Goal: Navigation & Orientation: Find specific page/section

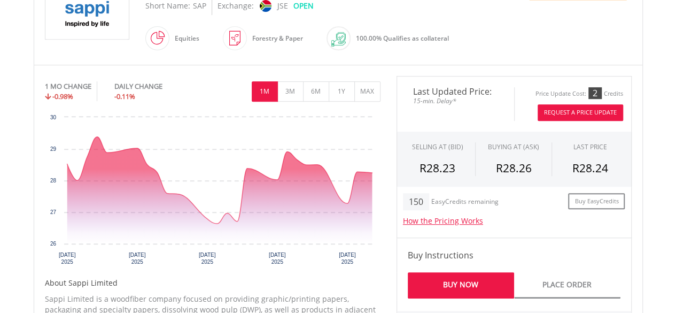
scroll to position [321, 0]
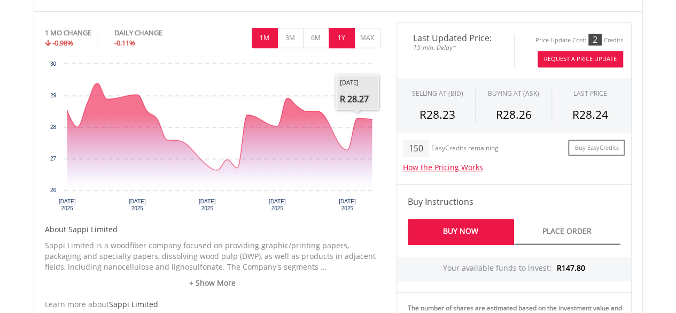
click at [337, 44] on button "1Y" at bounding box center [342, 38] width 26 height 20
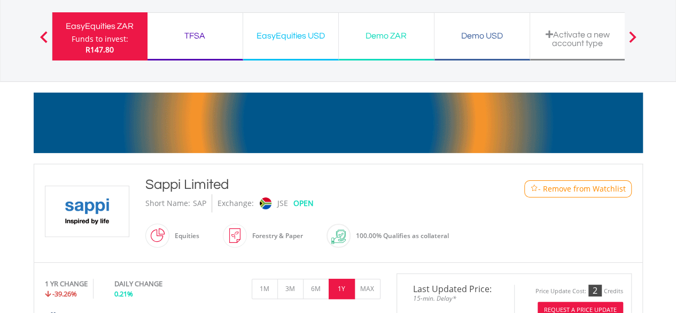
scroll to position [53, 0]
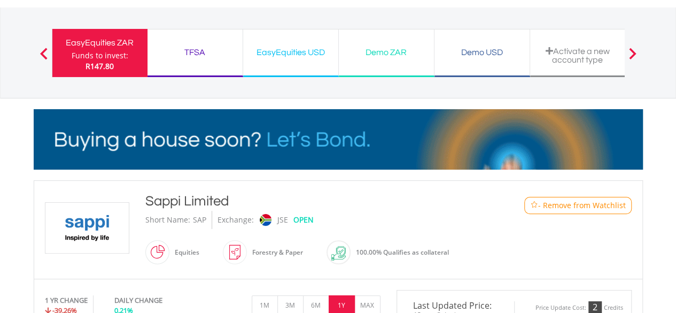
click at [120, 47] on div "EasyEquities ZAR" at bounding box center [100, 42] width 82 height 15
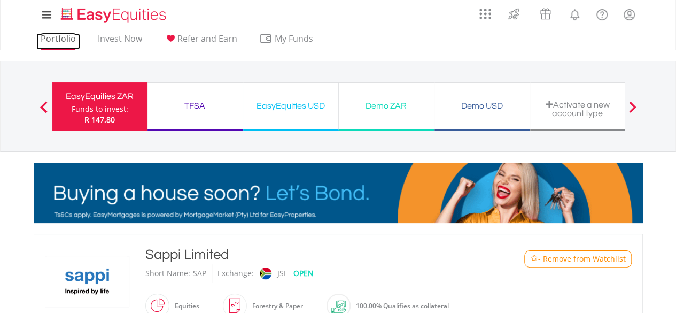
click at [45, 38] on link "Portfolio" at bounding box center [58, 41] width 44 height 17
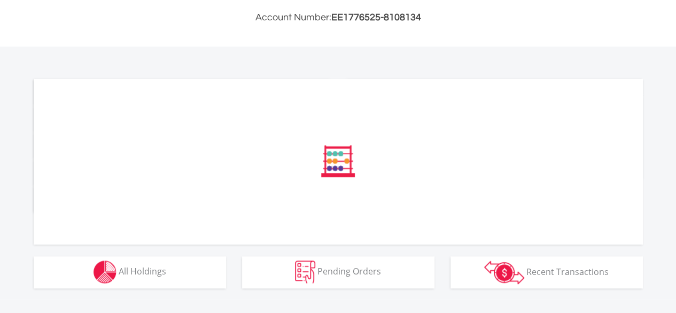
scroll to position [312, 0]
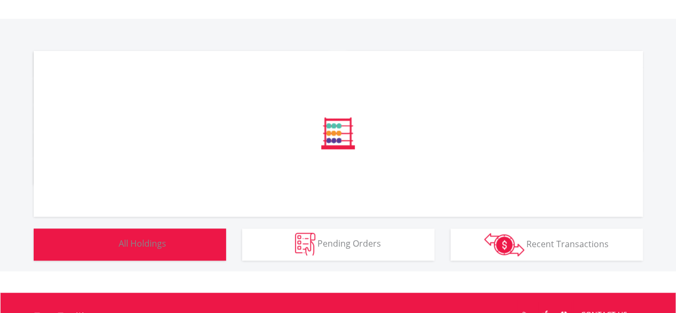
click at [198, 239] on button "Holdings All Holdings" at bounding box center [130, 244] width 192 height 32
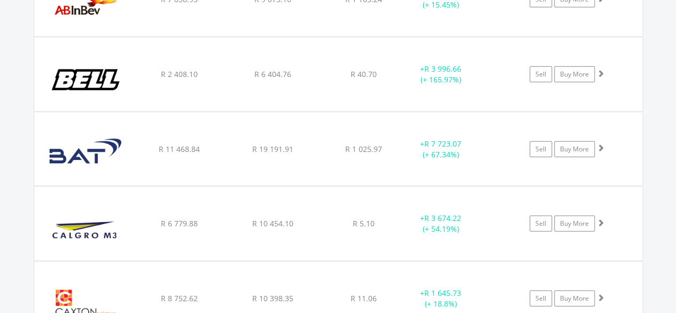
scroll to position [1263, 0]
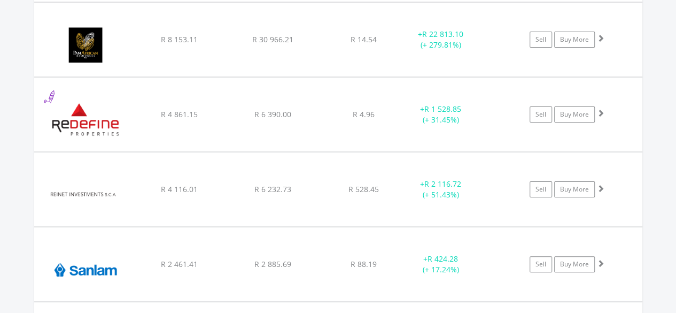
scroll to position [2065, 0]
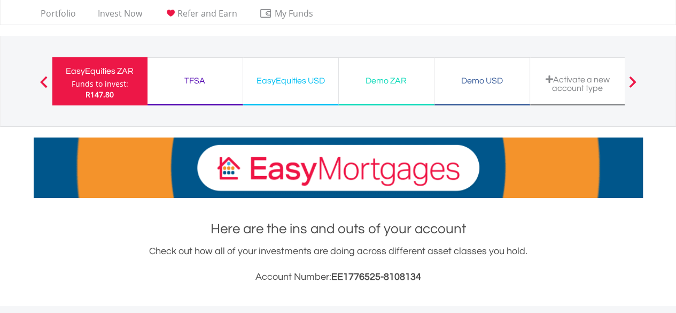
scroll to position [0, 0]
